Goal: Check status

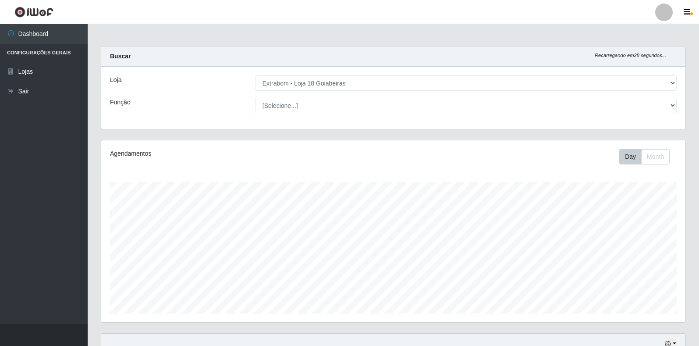
select select "501"
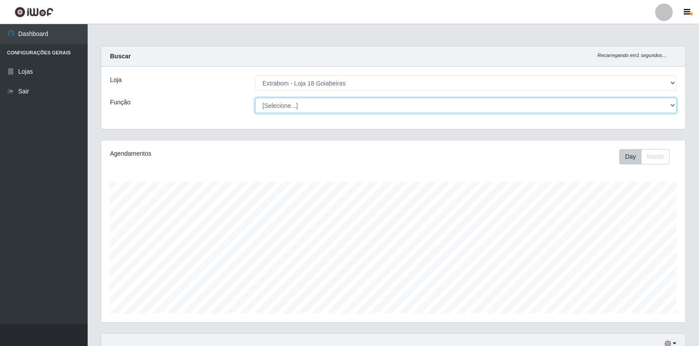
click at [331, 107] on select "[Selecione...] ATENDENTE DE E-COMMERCE ATENDENTE DE E-COMMERCE + ATENDENTE DE E…" at bounding box center [466, 105] width 422 height 15
select select "153"
click at [255, 98] on select "[Selecione...] ATENDENTE DE E-COMMERCE ATENDENTE DE E-COMMERCE + ATENDENTE DE E…" at bounding box center [466, 105] width 422 height 15
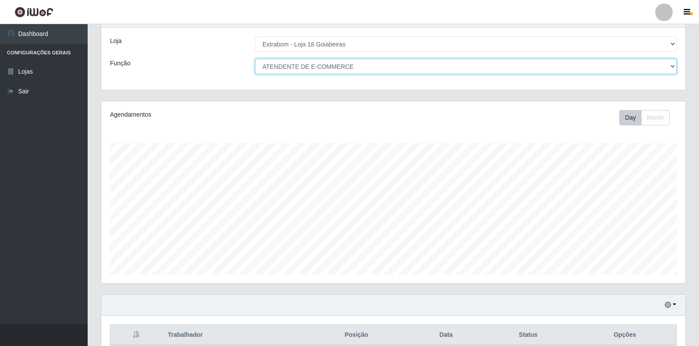
scroll to position [0, 0]
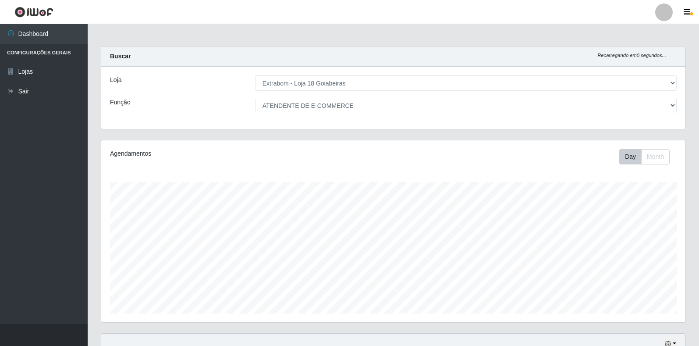
click at [345, 92] on div "Loja [Selecione...] Extrabom - Loja 18 Goiabeiras Função [Selecione...] ATENDEN…" at bounding box center [393, 98] width 584 height 62
click at [316, 117] on div "Loja [Selecione...] Extrabom - Loja 18 Goiabeiras Função [Selecione...] ATENDEN…" at bounding box center [393, 98] width 584 height 62
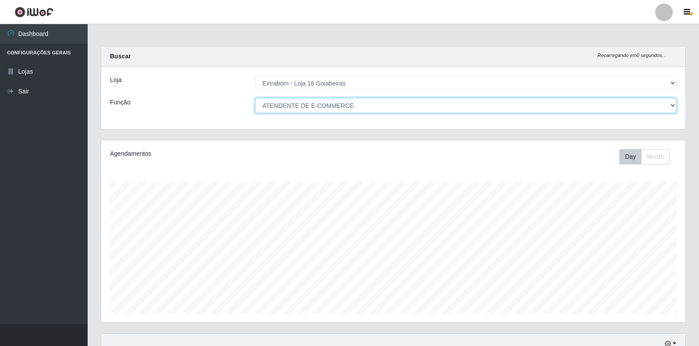
click at [312, 103] on select "[Selecione...] ATENDENTE DE E-COMMERCE ATENDENTE DE E-COMMERCE + ATENDENTE DE E…" at bounding box center [466, 105] width 422 height 15
click at [255, 98] on select "[Selecione...] ATENDENTE DE E-COMMERCE ATENDENTE DE E-COMMERCE + ATENDENTE DE E…" at bounding box center [466, 105] width 422 height 15
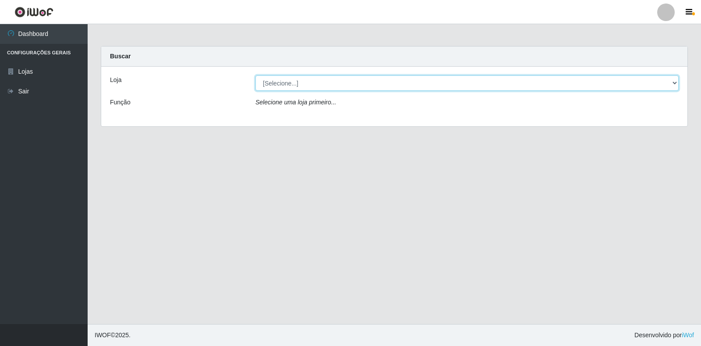
click at [305, 85] on select "[Selecione...] Extrabom - Loja 18 Goiabeiras" at bounding box center [467, 82] width 423 height 15
click at [256, 75] on select "[Selecione...] Extrabom - Loja 18 Goiabeiras" at bounding box center [467, 82] width 423 height 15
click at [307, 88] on select "[Selecione...] Extrabom - Loja 18 Goiabeiras" at bounding box center [467, 82] width 423 height 15
select select "501"
click at [256, 75] on select "[Selecione...] Extrabom - Loja 18 Goiabeiras" at bounding box center [467, 82] width 423 height 15
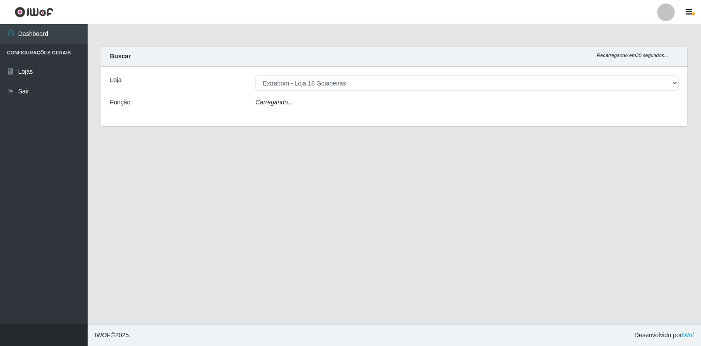
click at [313, 100] on div "Carregando..." at bounding box center [467, 104] width 437 height 13
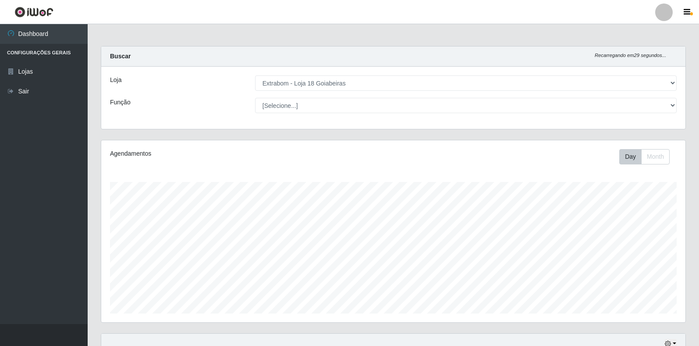
scroll to position [182, 584]
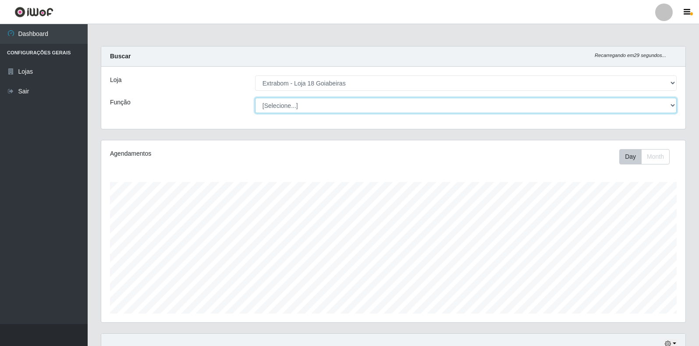
click at [311, 100] on select "[Selecione...] ATENDENTE DE E-COMMERCE ATENDENTE DE E-COMMERCE + ATENDENTE DE E…" at bounding box center [466, 105] width 422 height 15
click at [255, 98] on select "[Selecione...] ATENDENTE DE E-COMMERCE ATENDENTE DE E-COMMERCE + ATENDENTE DE E…" at bounding box center [466, 105] width 422 height 15
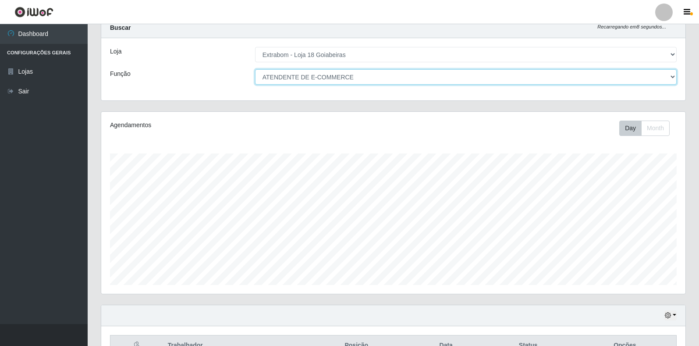
scroll to position [0, 0]
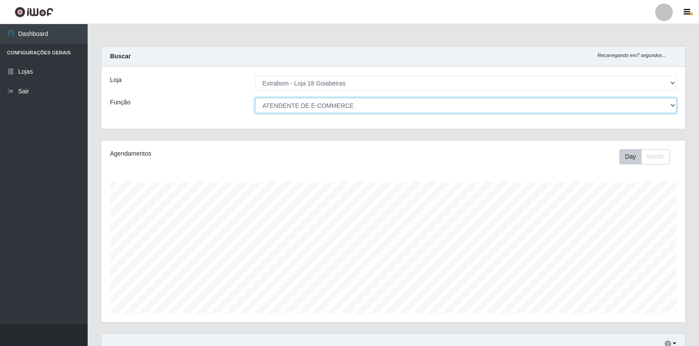
click at [508, 108] on select "[Selecione...] ATENDENTE DE E-COMMERCE ATENDENTE DE E-COMMERCE + ATENDENTE DE E…" at bounding box center [466, 105] width 422 height 15
click at [255, 98] on select "[Selecione...] ATENDENTE DE E-COMMERCE ATENDENTE DE E-COMMERCE + ATENDENTE DE E…" at bounding box center [466, 105] width 422 height 15
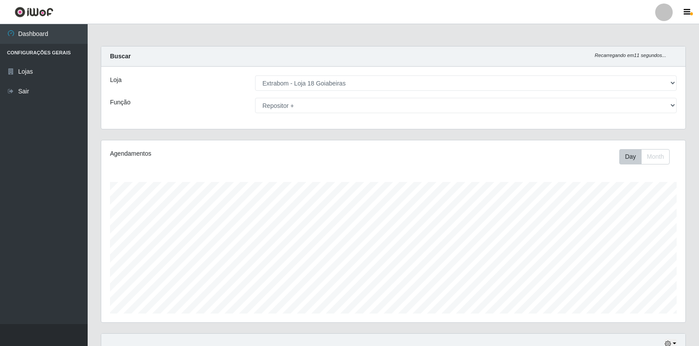
drag, startPoint x: 286, startPoint y: 121, endPoint x: 284, endPoint y: 108, distance: 12.9
click at [286, 120] on div "Loja [Selecione...] Extrabom - Loja 18 Goiabeiras Função [Selecione...] ATENDEN…" at bounding box center [393, 98] width 584 height 62
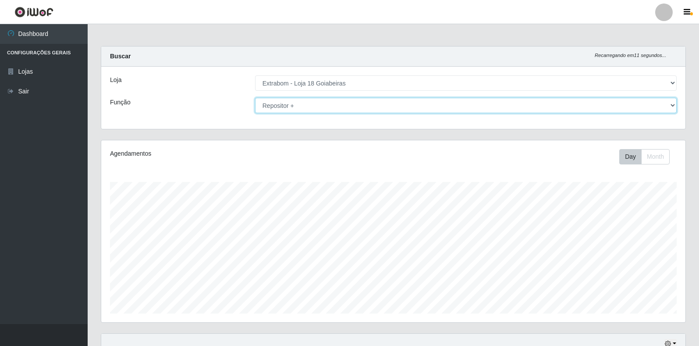
click at [283, 106] on select "[Selecione...] ATENDENTE DE E-COMMERCE ATENDENTE DE E-COMMERCE + ATENDENTE DE E…" at bounding box center [466, 105] width 422 height 15
click at [255, 98] on select "[Selecione...] ATENDENTE DE E-COMMERCE ATENDENTE DE E-COMMERCE + ATENDENTE DE E…" at bounding box center [466, 105] width 422 height 15
click at [280, 109] on select "[Selecione...] ATENDENTE DE E-COMMERCE ATENDENTE DE E-COMMERCE + ATENDENTE DE E…" at bounding box center [466, 105] width 422 height 15
click at [255, 98] on select "[Selecione...] ATENDENTE DE E-COMMERCE ATENDENTE DE E-COMMERCE + ATENDENTE DE E…" at bounding box center [466, 105] width 422 height 15
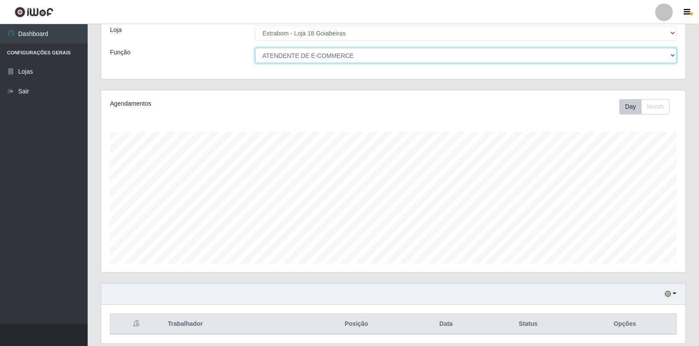
scroll to position [80, 0]
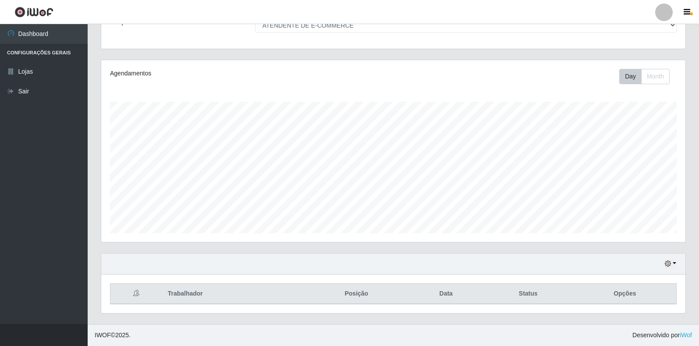
click at [668, 269] on div "Hoje 1 dia 3 dias 1 Semana Não encerrados" at bounding box center [393, 263] width 584 height 21
click at [666, 262] on icon "button" at bounding box center [668, 263] width 6 height 6
click at [637, 229] on button "1 Semana" at bounding box center [641, 231] width 69 height 18
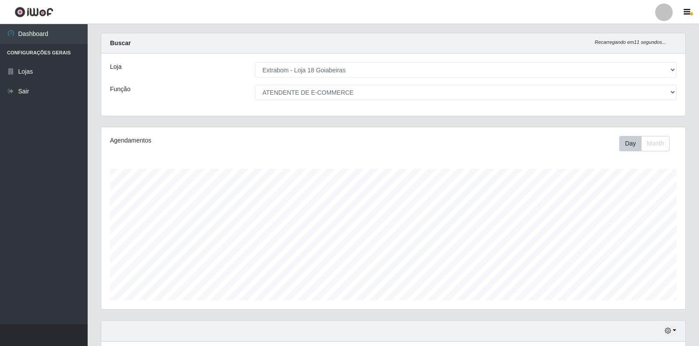
scroll to position [80, 0]
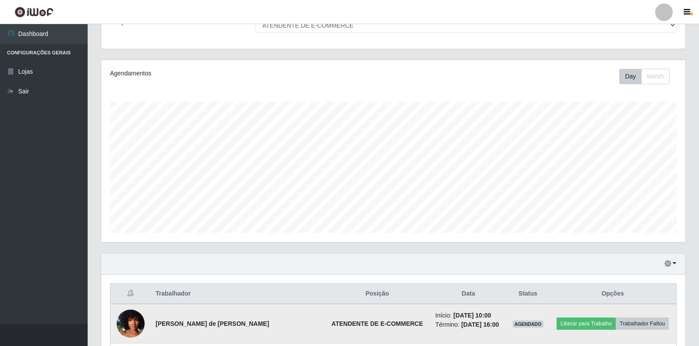
scroll to position [254, 0]
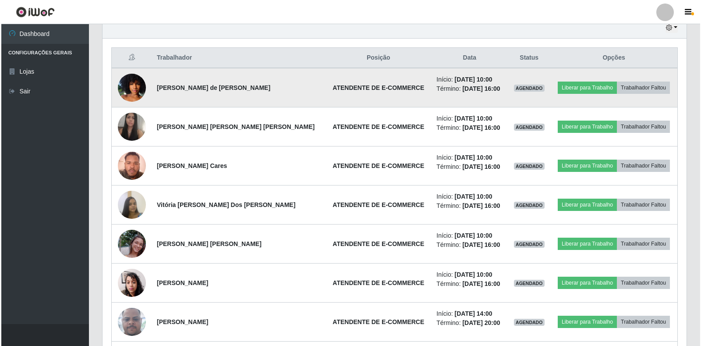
scroll to position [326, 0]
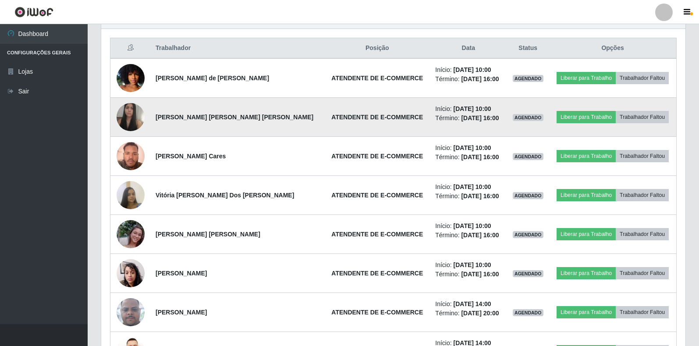
click at [135, 113] on img at bounding box center [131, 117] width 28 height 36
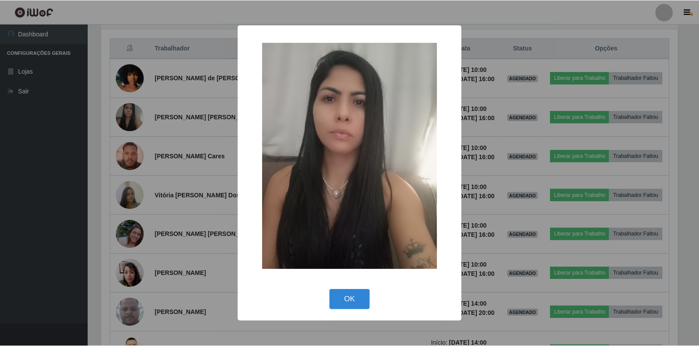
scroll to position [182, 579]
click at [180, 192] on div "× OK Cancel" at bounding box center [350, 173] width 701 height 346
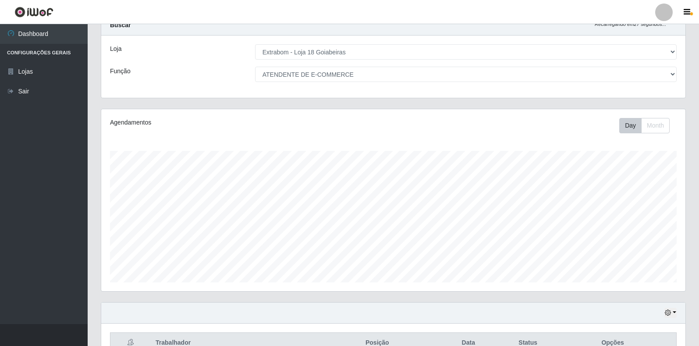
scroll to position [0, 0]
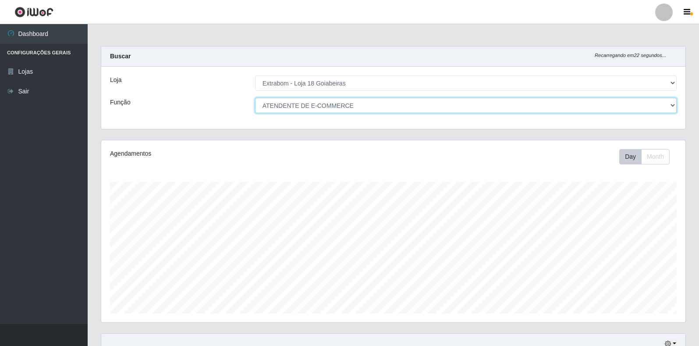
click at [332, 108] on select "[Selecione...] ATENDENTE DE E-COMMERCE ATENDENTE DE E-COMMERCE + ATENDENTE DE E…" at bounding box center [466, 105] width 422 height 15
click at [309, 105] on select "[Selecione...] ATENDENTE DE E-COMMERCE ATENDENTE DE E-COMMERCE + ATENDENTE DE E…" at bounding box center [466, 105] width 422 height 15
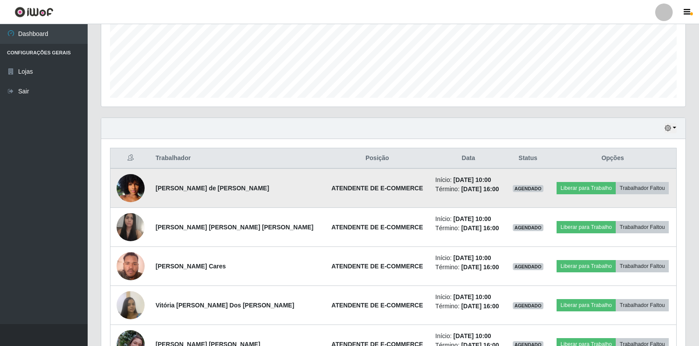
scroll to position [219, 0]
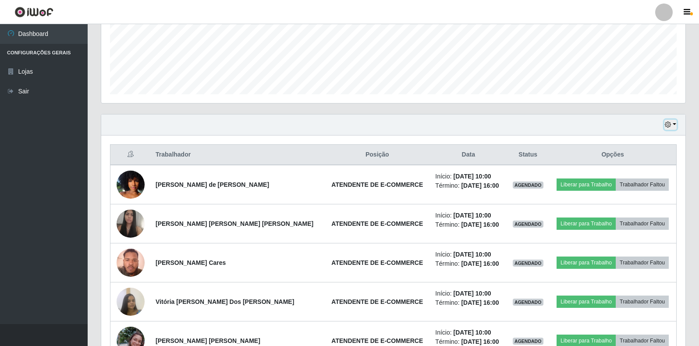
click at [673, 125] on button "button" at bounding box center [671, 125] width 12 height 10
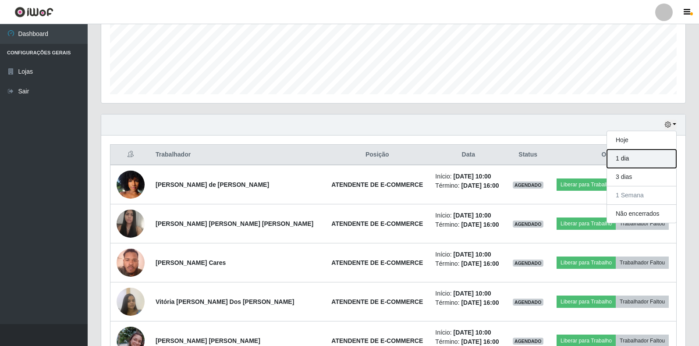
click at [634, 160] on button "1 dia" at bounding box center [641, 158] width 69 height 18
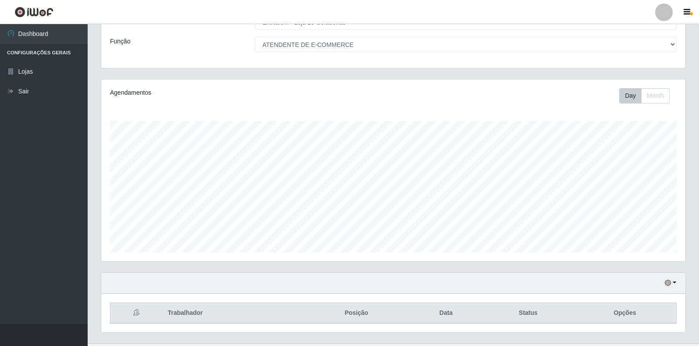
scroll to position [80, 0]
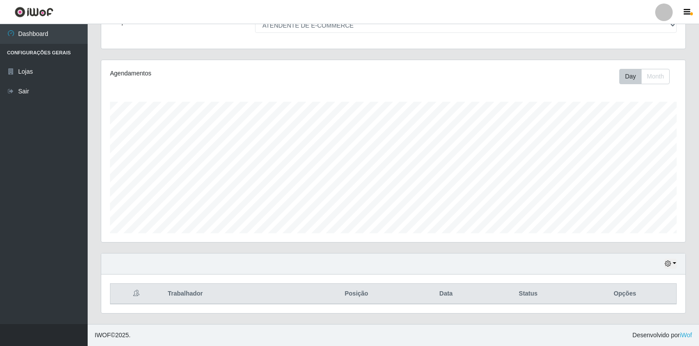
click at [667, 269] on div "Hoje 1 dia 3 dias 1 Semana Não encerrados" at bounding box center [393, 263] width 584 height 21
click at [668, 264] on icon "button" at bounding box center [668, 263] width 6 height 6
click at [626, 235] on button "1 Semana" at bounding box center [641, 231] width 69 height 18
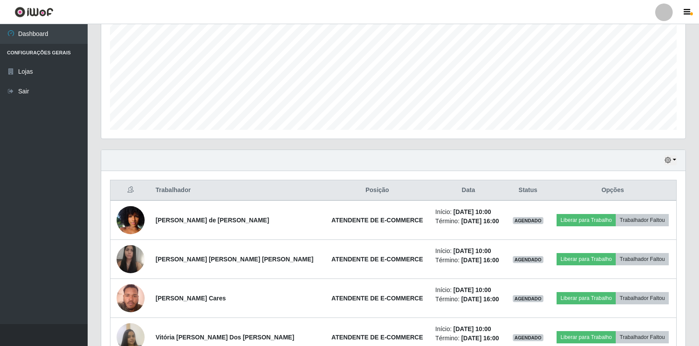
scroll to position [150, 0]
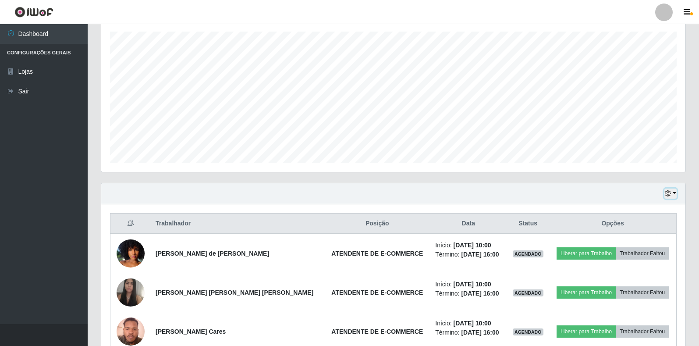
click at [670, 196] on icon "button" at bounding box center [668, 193] width 6 height 6
click at [623, 230] on button "1 dia" at bounding box center [641, 227] width 69 height 18
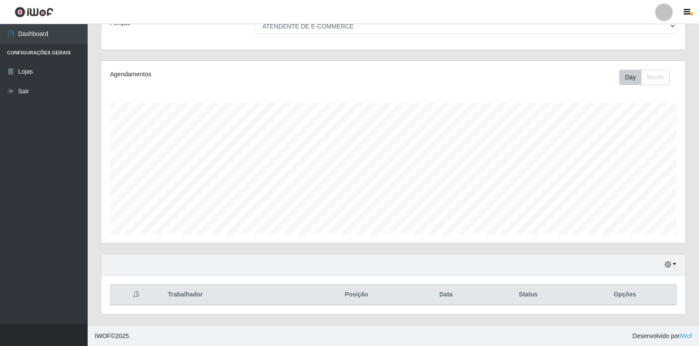
scroll to position [80, 0]
click at [678, 264] on div "Hoje 1 dia 3 dias 1 Semana Não encerrados" at bounding box center [393, 263] width 584 height 21
click at [667, 263] on icon "button" at bounding box center [668, 263] width 6 height 6
click at [618, 209] on button "3 dias" at bounding box center [641, 212] width 69 height 18
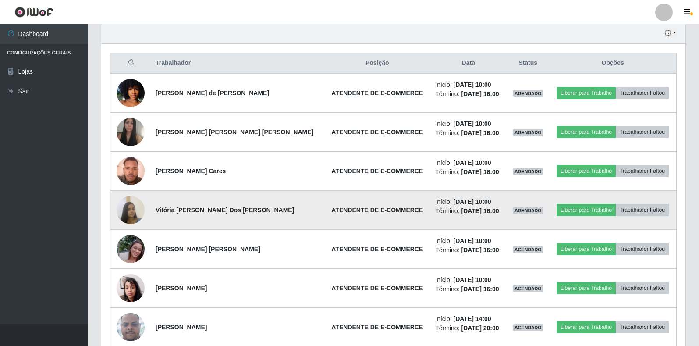
scroll to position [173, 0]
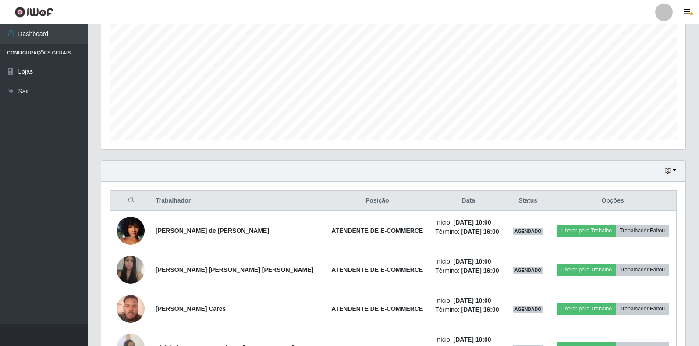
click at [663, 170] on div "Hoje 1 dia 3 dias 1 Semana Não encerrados" at bounding box center [393, 170] width 584 height 21
click at [667, 172] on icon "button" at bounding box center [668, 170] width 6 height 6
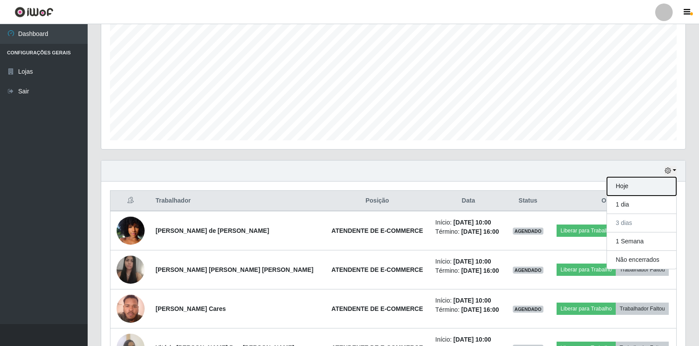
click at [644, 187] on button "Hoje" at bounding box center [641, 186] width 69 height 18
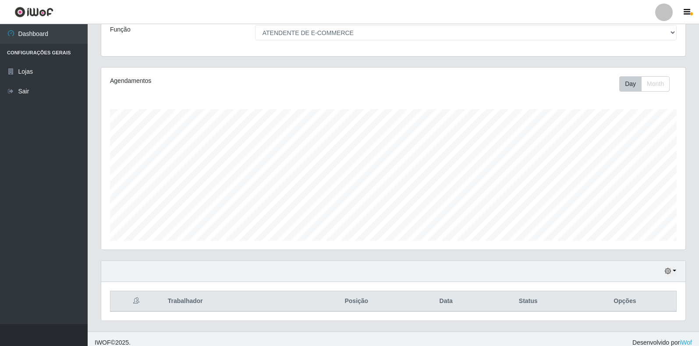
scroll to position [80, 0]
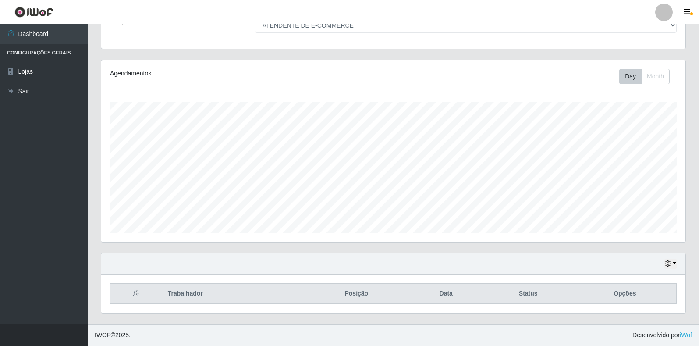
click at [666, 270] on div "Hoje 1 dia 3 dias 1 Semana Não encerrados" at bounding box center [393, 263] width 584 height 21
click at [664, 267] on div "Hoje 1 dia 3 dias 1 Semana Não encerrados" at bounding box center [393, 263] width 584 height 21
click at [670, 264] on icon "button" at bounding box center [668, 263] width 6 height 6
click at [634, 245] on button "Não encerrados" at bounding box center [641, 249] width 69 height 18
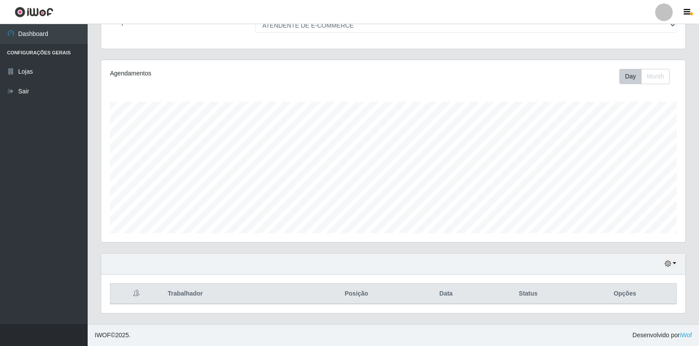
scroll to position [0, 0]
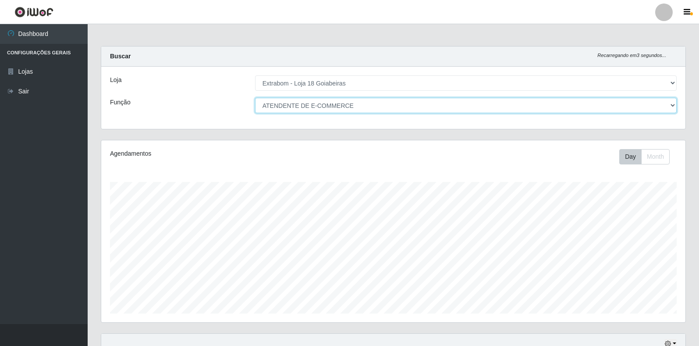
click at [288, 107] on select "[Selecione...] ATENDENTE DE E-COMMERCE ATENDENTE DE E-COMMERCE + ATENDENTE DE E…" at bounding box center [466, 105] width 422 height 15
select select "24"
click at [255, 98] on select "[Selecione...] ATENDENTE DE E-COMMERCE ATENDENTE DE E-COMMERCE + ATENDENTE DE E…" at bounding box center [466, 105] width 422 height 15
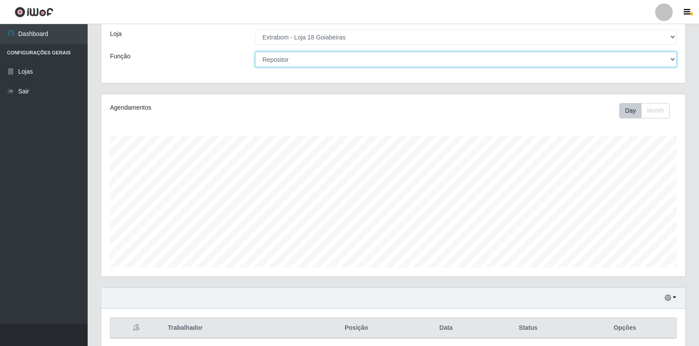
scroll to position [80, 0]
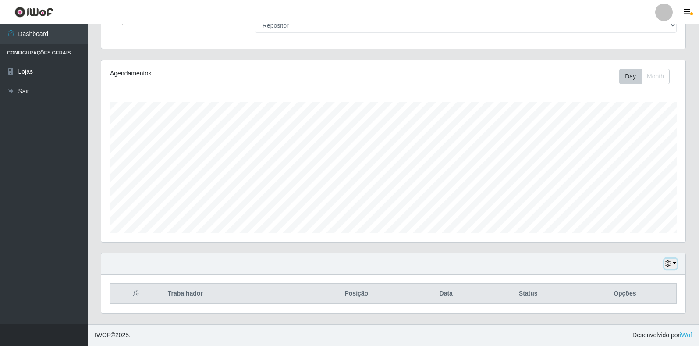
click at [670, 267] on icon "button" at bounding box center [668, 263] width 6 height 6
click at [635, 228] on button "1 Semana" at bounding box center [641, 231] width 69 height 18
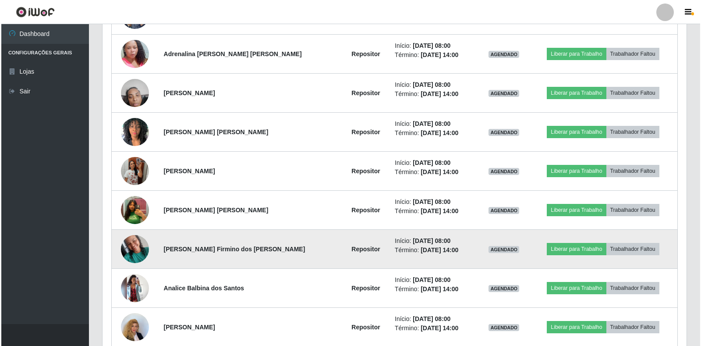
scroll to position [470, 0]
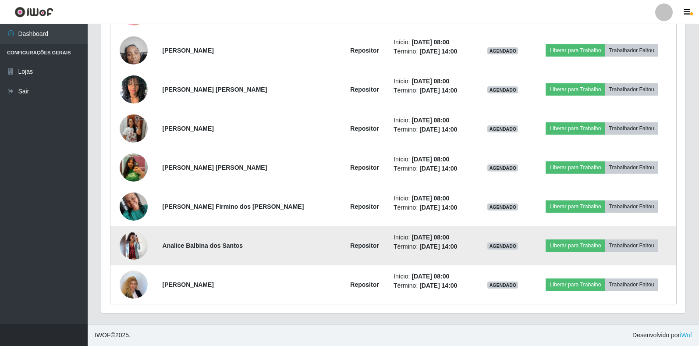
click at [138, 246] on img at bounding box center [134, 245] width 28 height 28
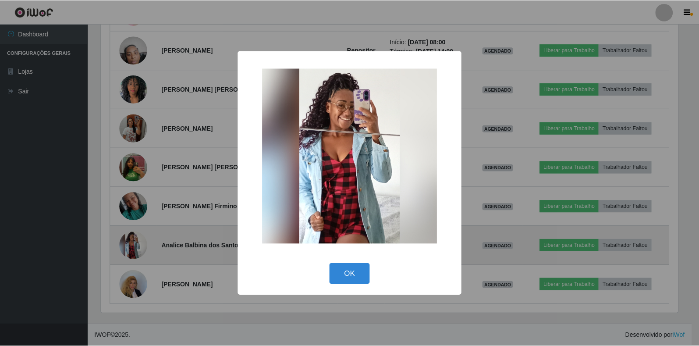
scroll to position [182, 579]
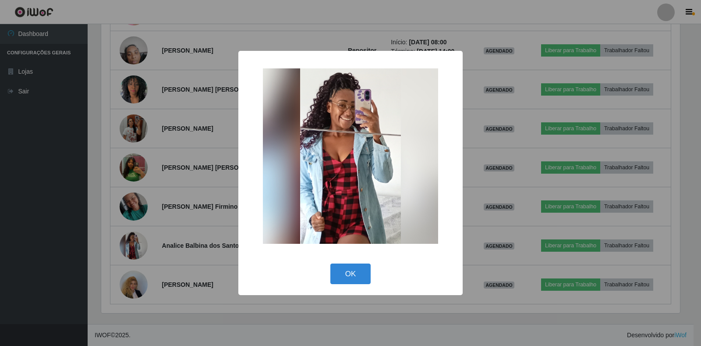
click at [183, 279] on div "× OK Cancel" at bounding box center [350, 173] width 701 height 346
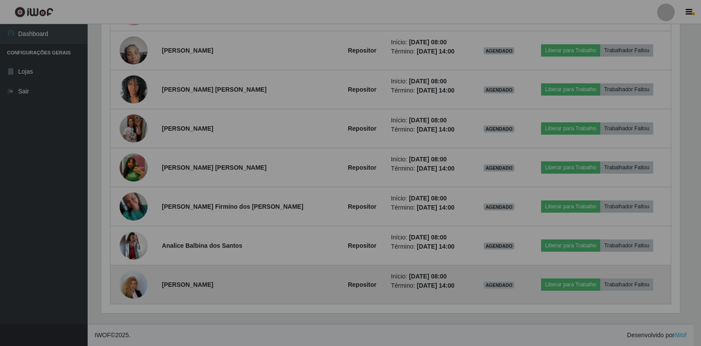
scroll to position [182, 584]
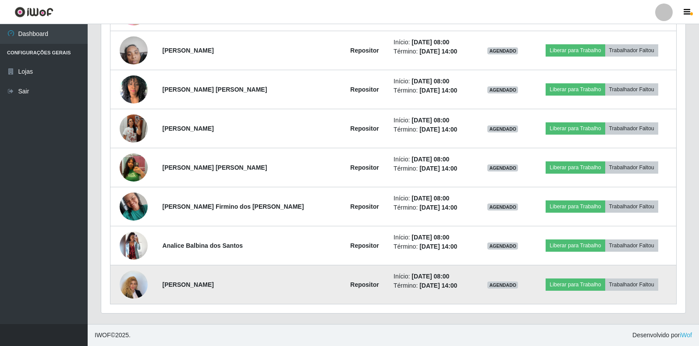
click at [136, 290] on img at bounding box center [134, 284] width 28 height 37
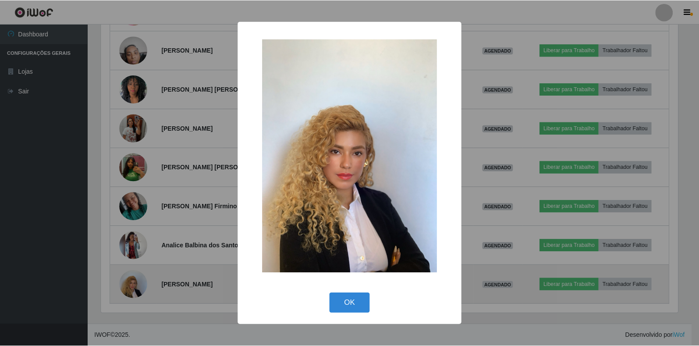
scroll to position [182, 579]
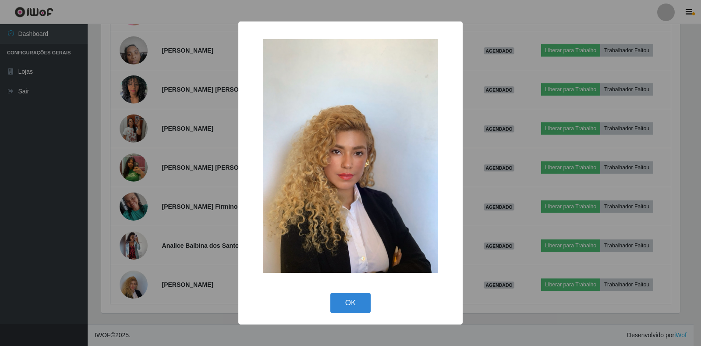
click at [160, 217] on div "× OK Cancel" at bounding box center [350, 173] width 701 height 346
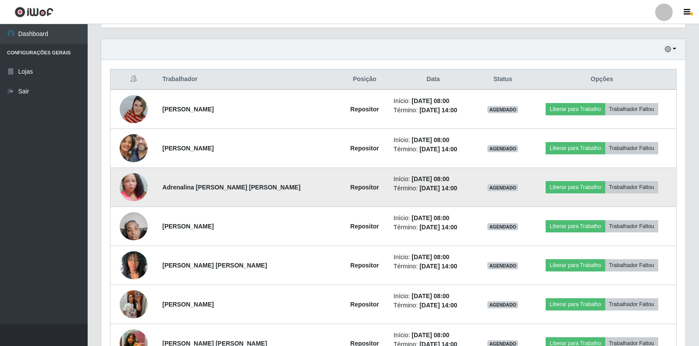
scroll to position [0, 0]
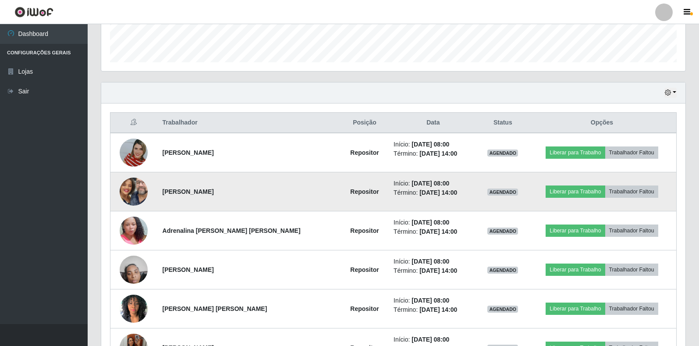
click at [134, 195] on img at bounding box center [134, 191] width 28 height 62
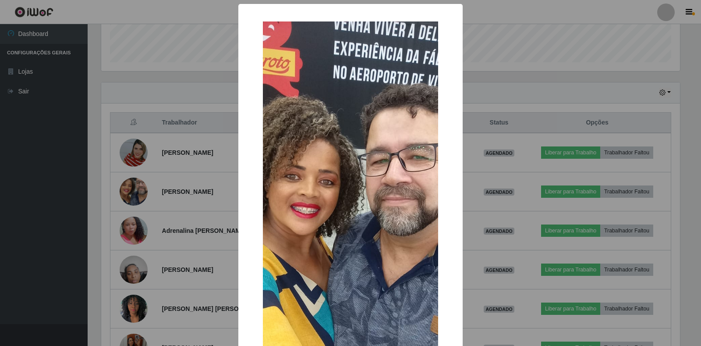
click at [176, 220] on div "× OK Cancel" at bounding box center [350, 173] width 701 height 346
